Goal: Transaction & Acquisition: Book appointment/travel/reservation

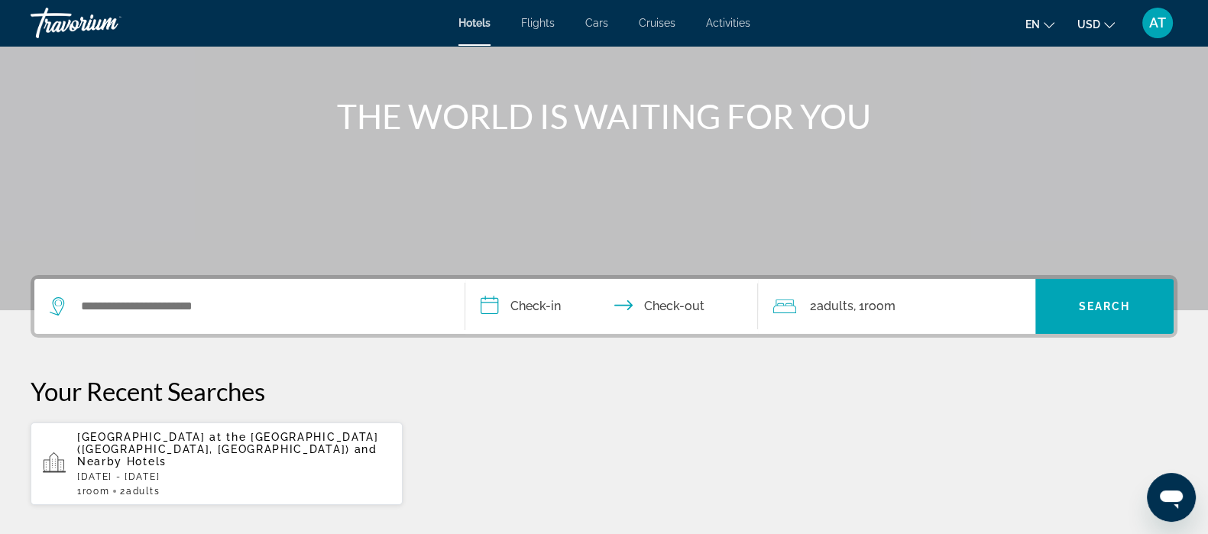
scroll to position [156, 0]
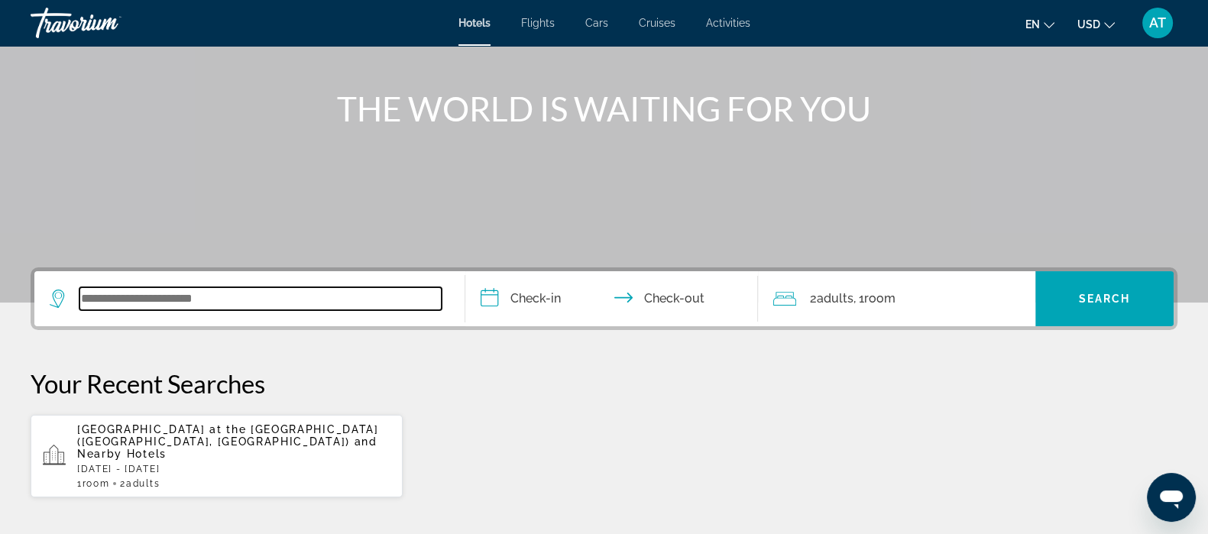
click at [257, 299] on input "Search widget" at bounding box center [260, 298] width 362 height 23
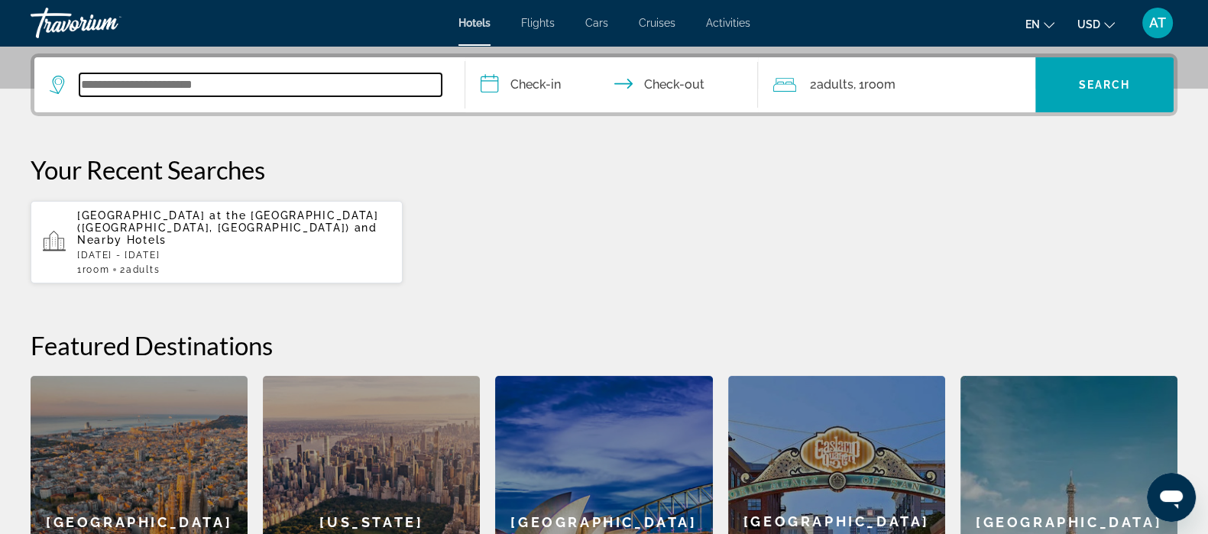
scroll to position [373, 0]
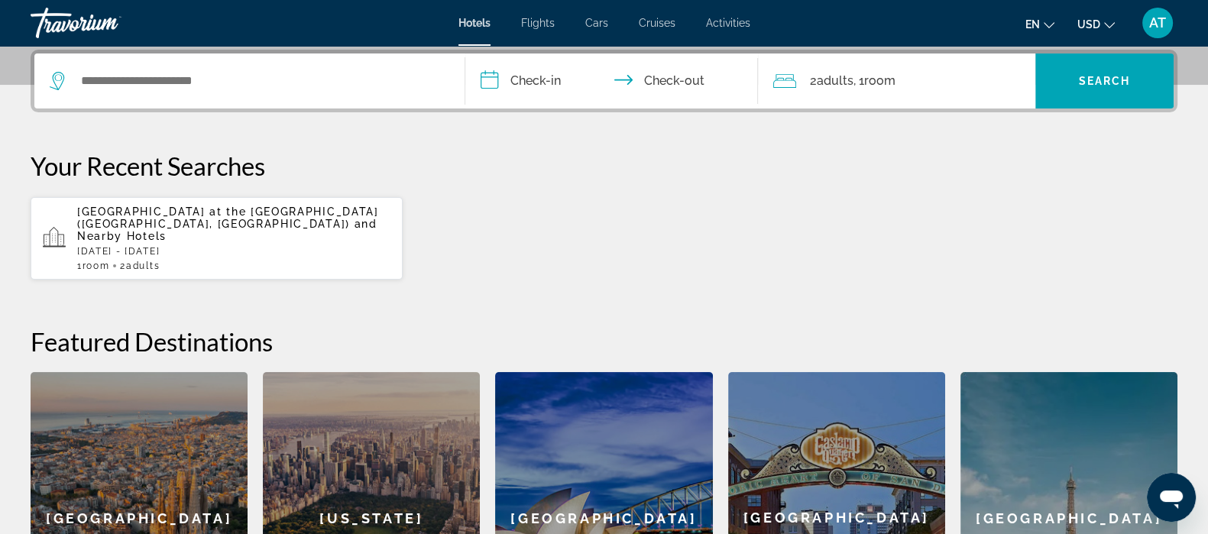
click at [279, 219] on p "Citymax Hotel Al Barsha at the Mall (Dubai, AE) and Nearby Hotels" at bounding box center [233, 223] width 313 height 37
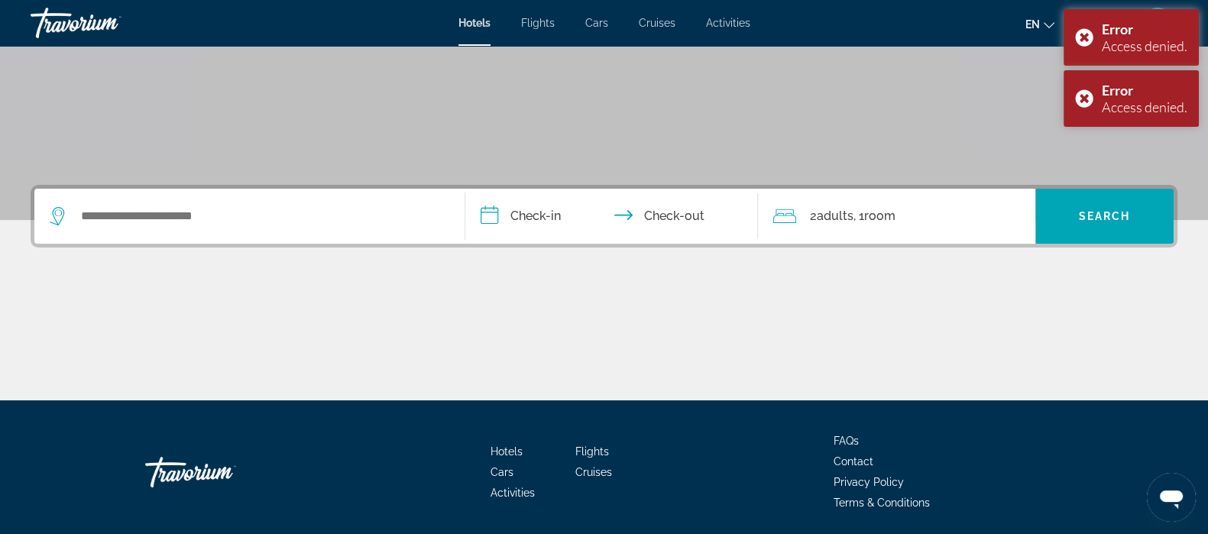
scroll to position [246, 0]
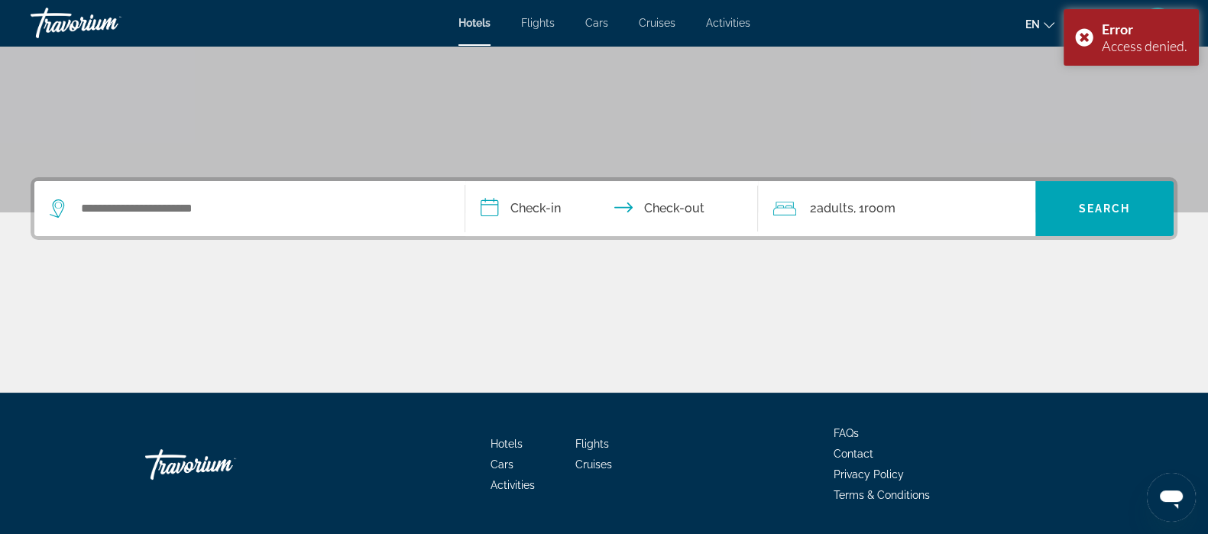
click at [238, 195] on div "Search widget" at bounding box center [249, 208] width 399 height 55
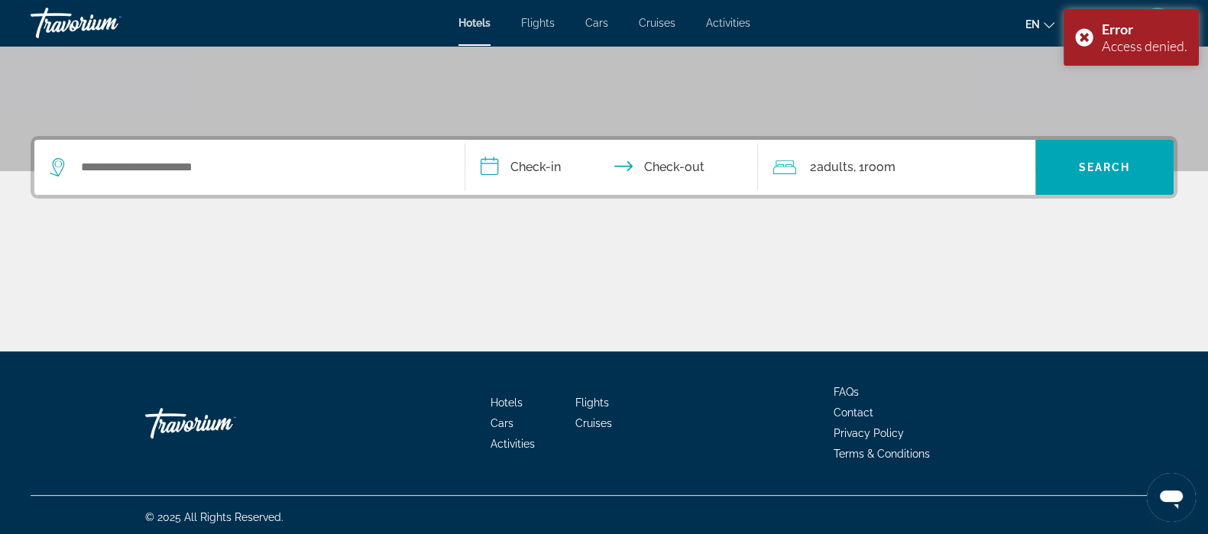
scroll to position [291, 0]
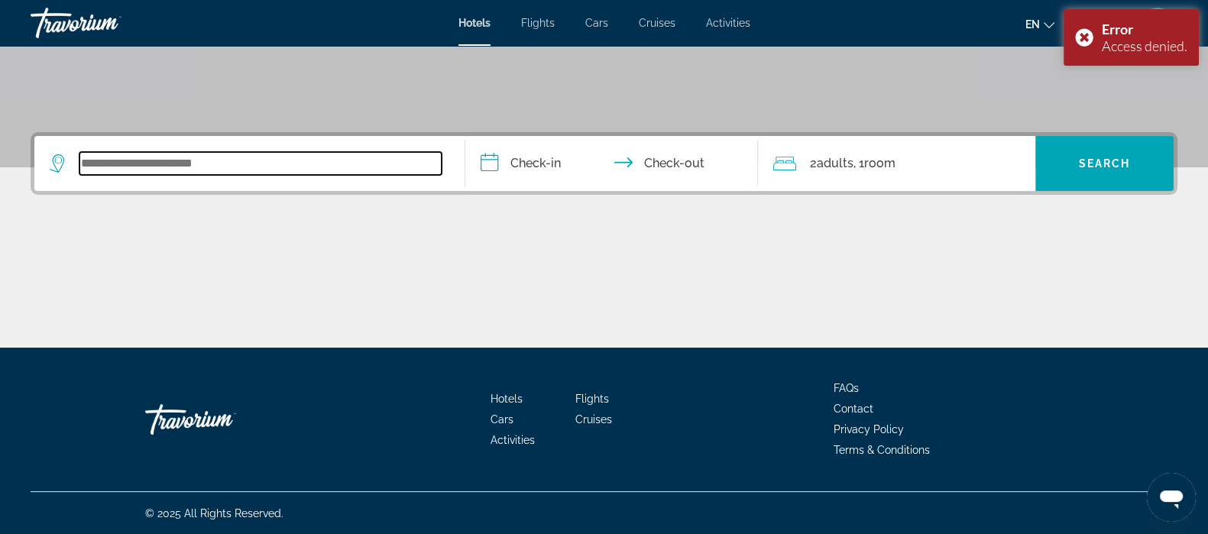
click at [199, 163] on input "Search widget" at bounding box center [260, 163] width 362 height 23
type input "*****"
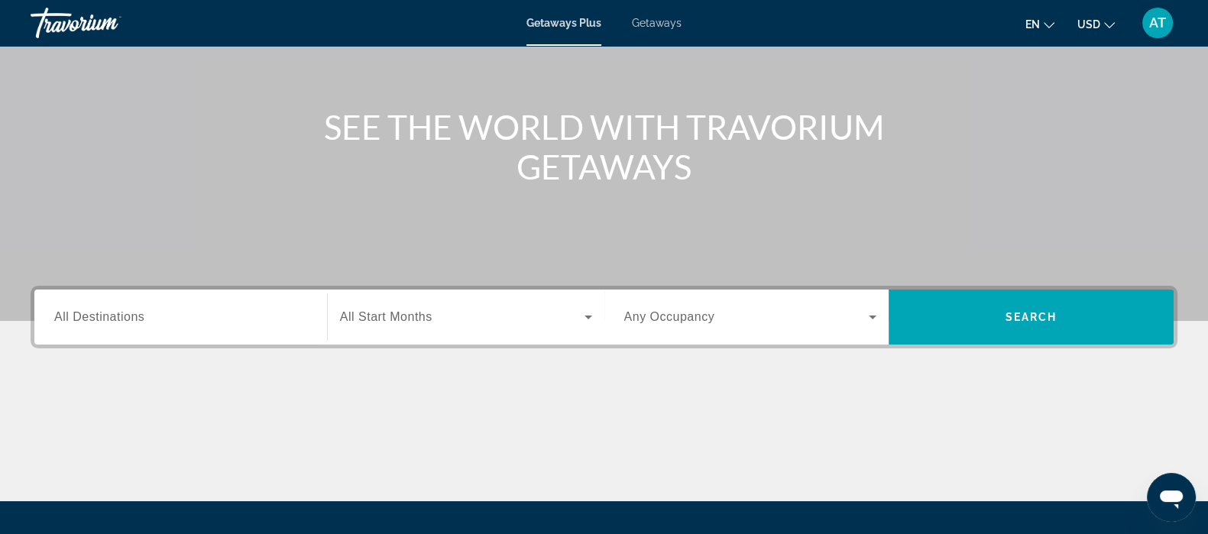
scroll to position [138, 0]
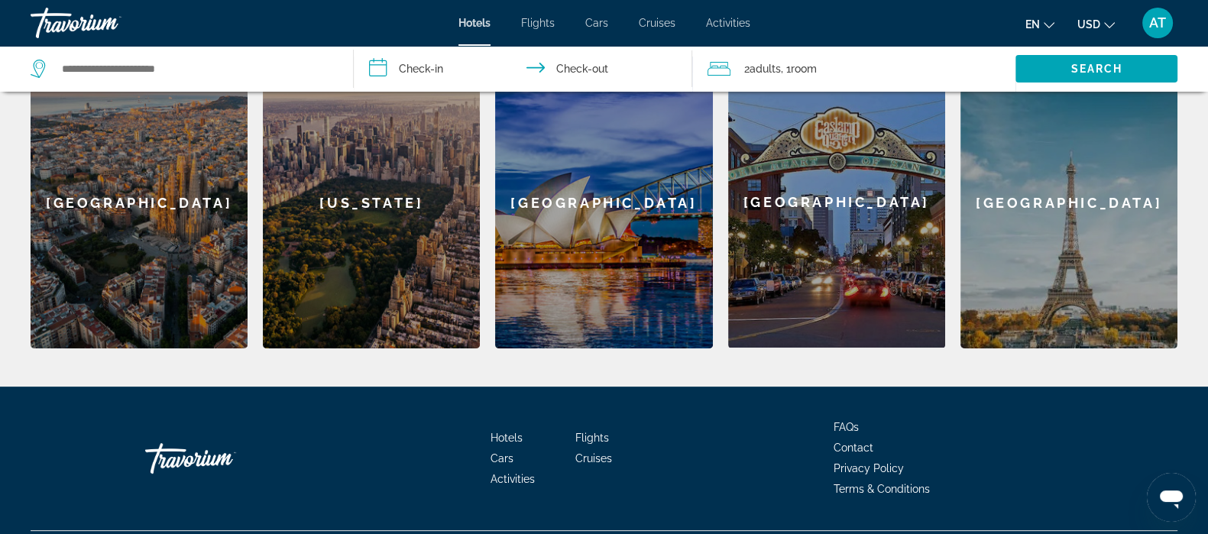
scroll to position [716, 0]
